Goal: Task Accomplishment & Management: Manage account settings

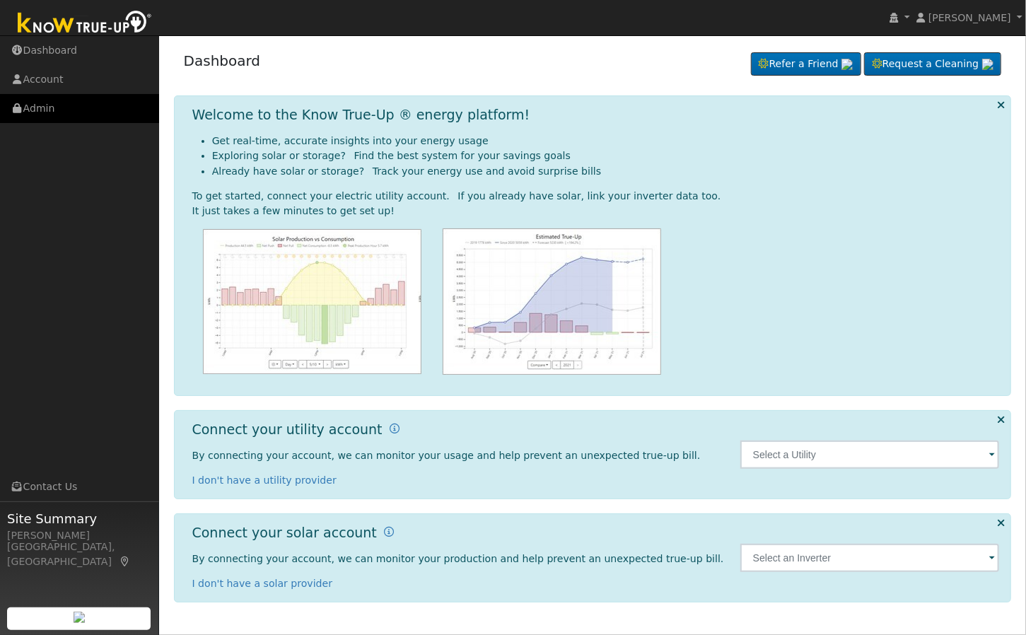
click at [74, 110] on link "Admin" at bounding box center [79, 108] width 159 height 29
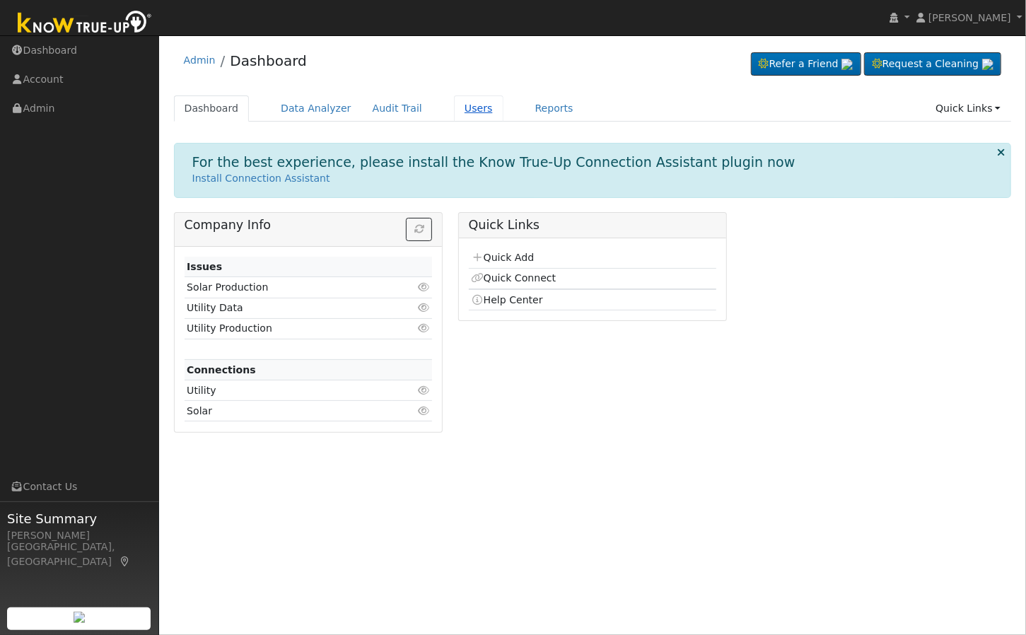
click at [454, 115] on link "Users" at bounding box center [478, 108] width 49 height 26
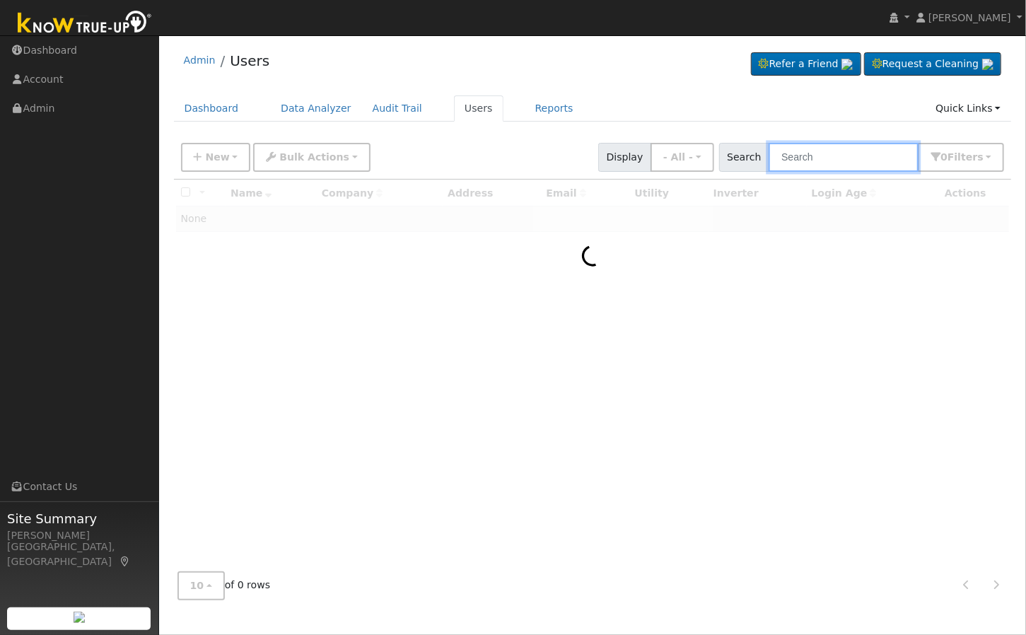
click at [854, 160] on input "text" at bounding box center [843, 157] width 150 height 29
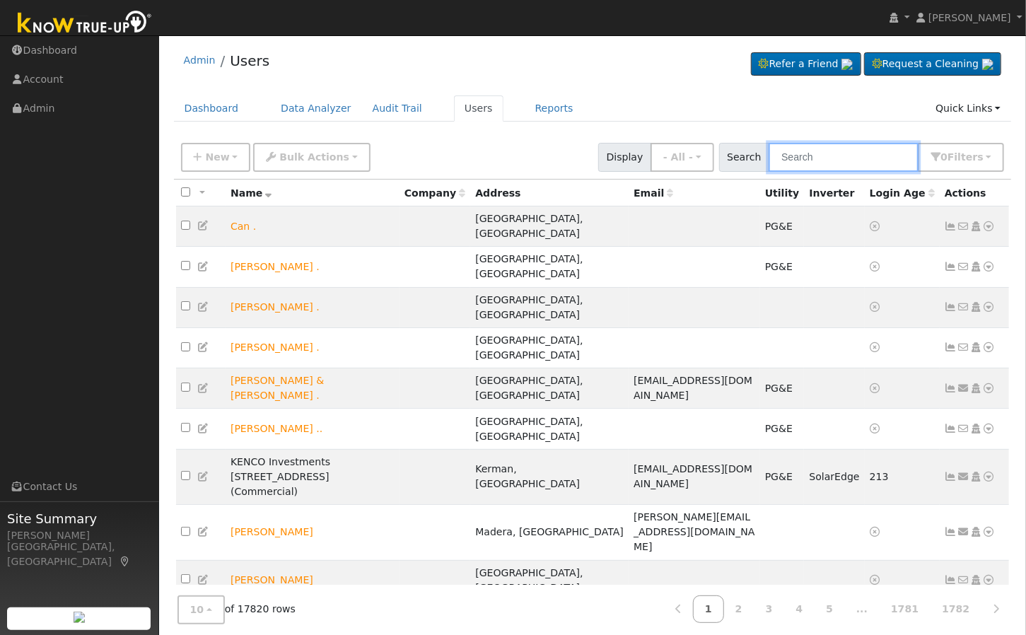
click at [854, 160] on input "text" at bounding box center [843, 157] width 150 height 29
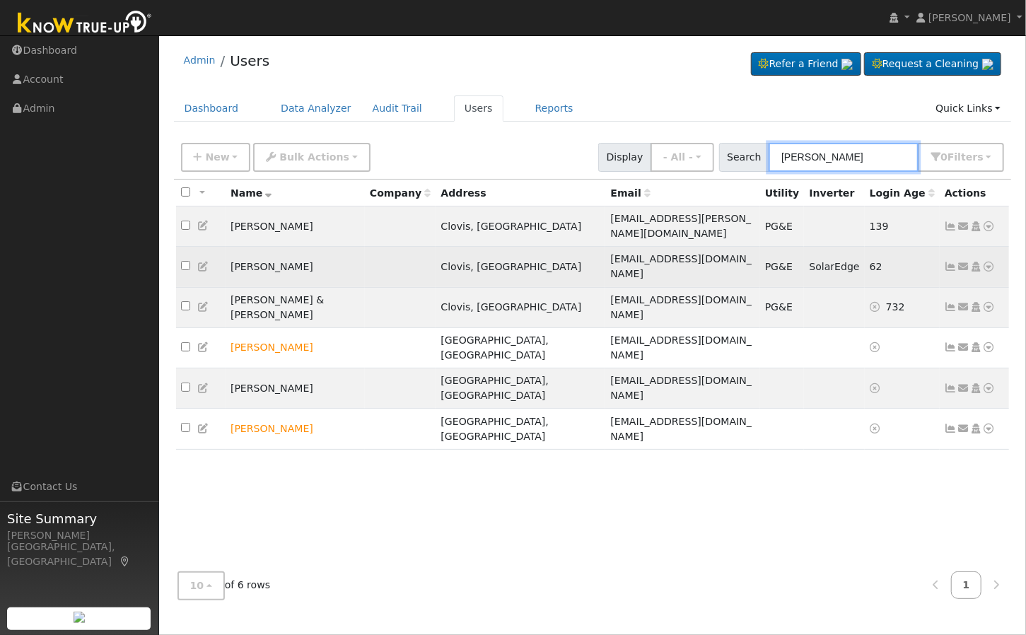
type input "Haas"
click at [975, 262] on icon at bounding box center [975, 267] width 13 height 10
